Goal: Task Accomplishment & Management: Use online tool/utility

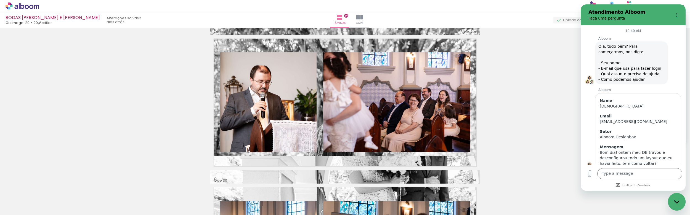
scroll to position [415, 0]
